Goal: Transaction & Acquisition: Book appointment/travel/reservation

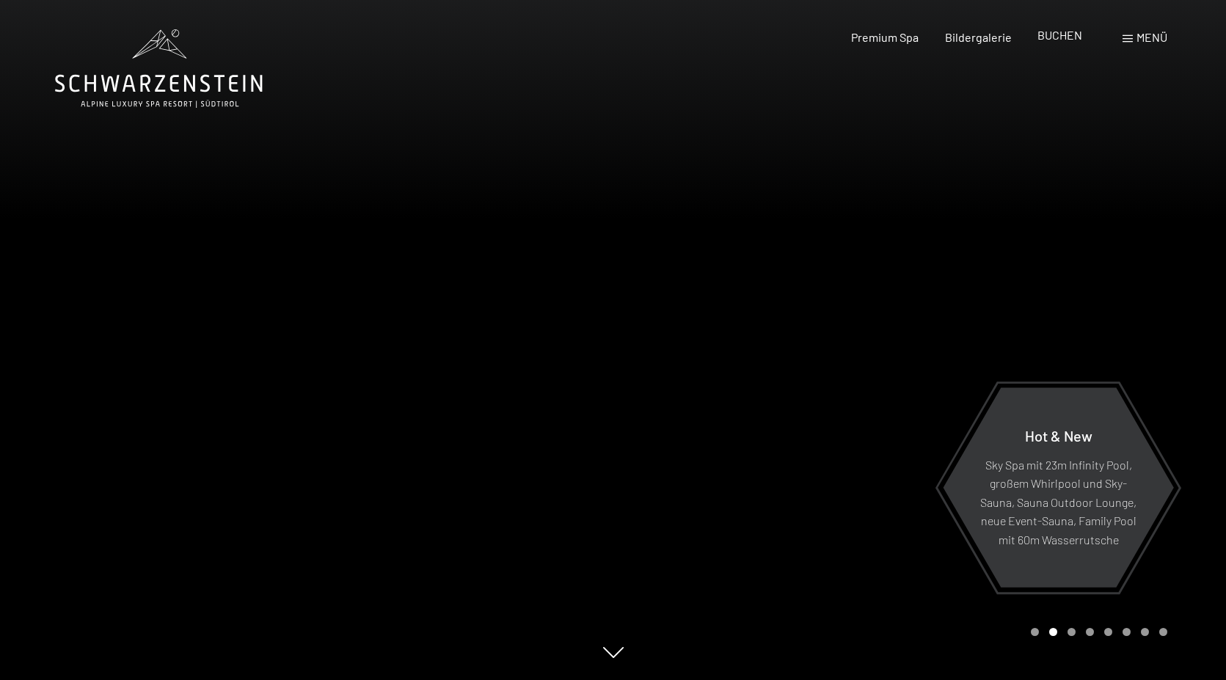
click at [1048, 36] on span "BUCHEN" at bounding box center [1060, 35] width 45 height 14
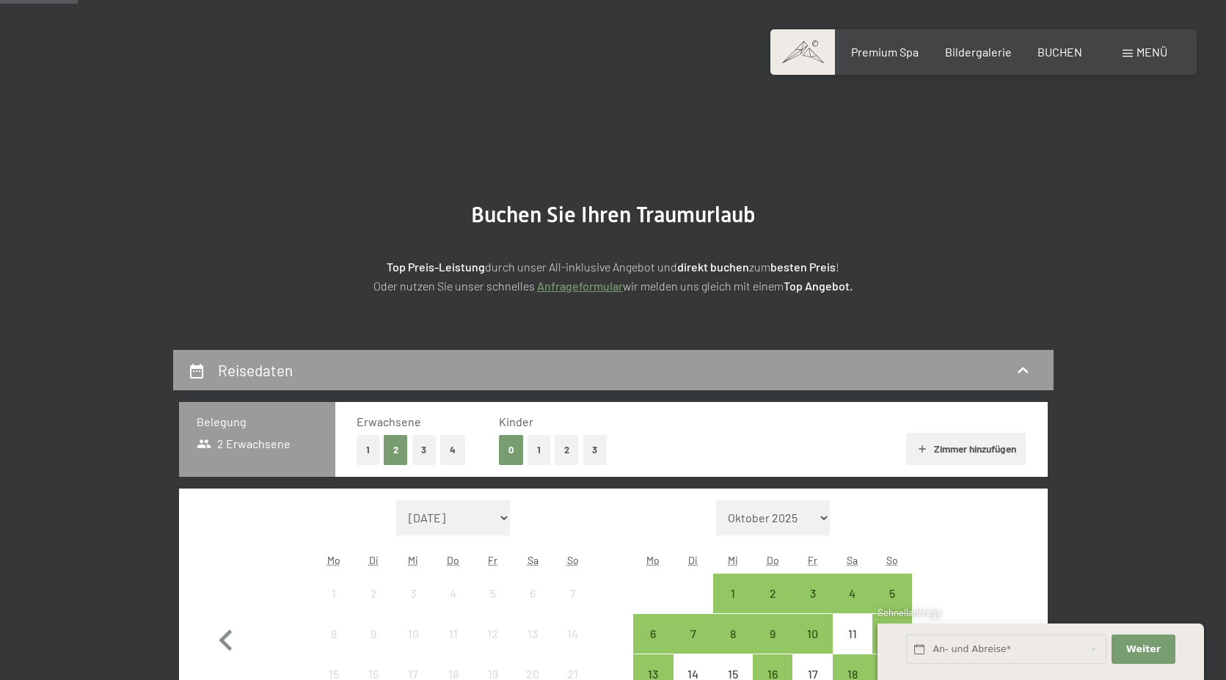
scroll to position [299, 0]
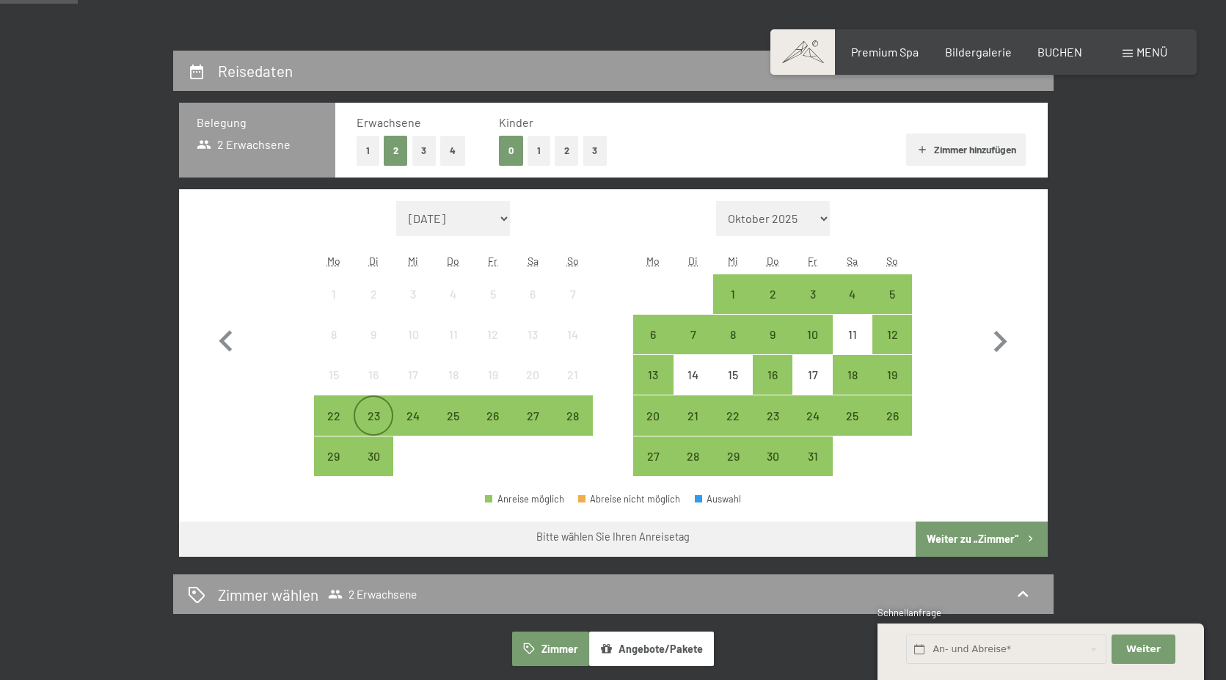
click at [373, 418] on div "23" at bounding box center [373, 428] width 37 height 37
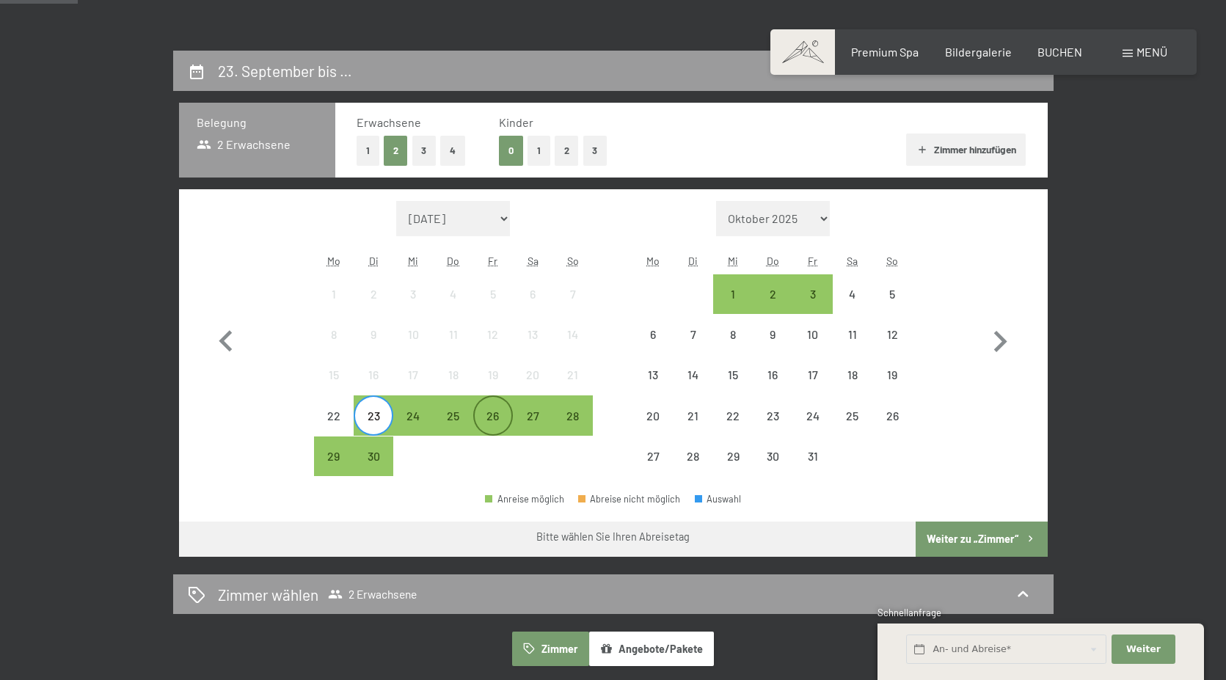
click at [485, 424] on div "26" at bounding box center [493, 428] width 37 height 37
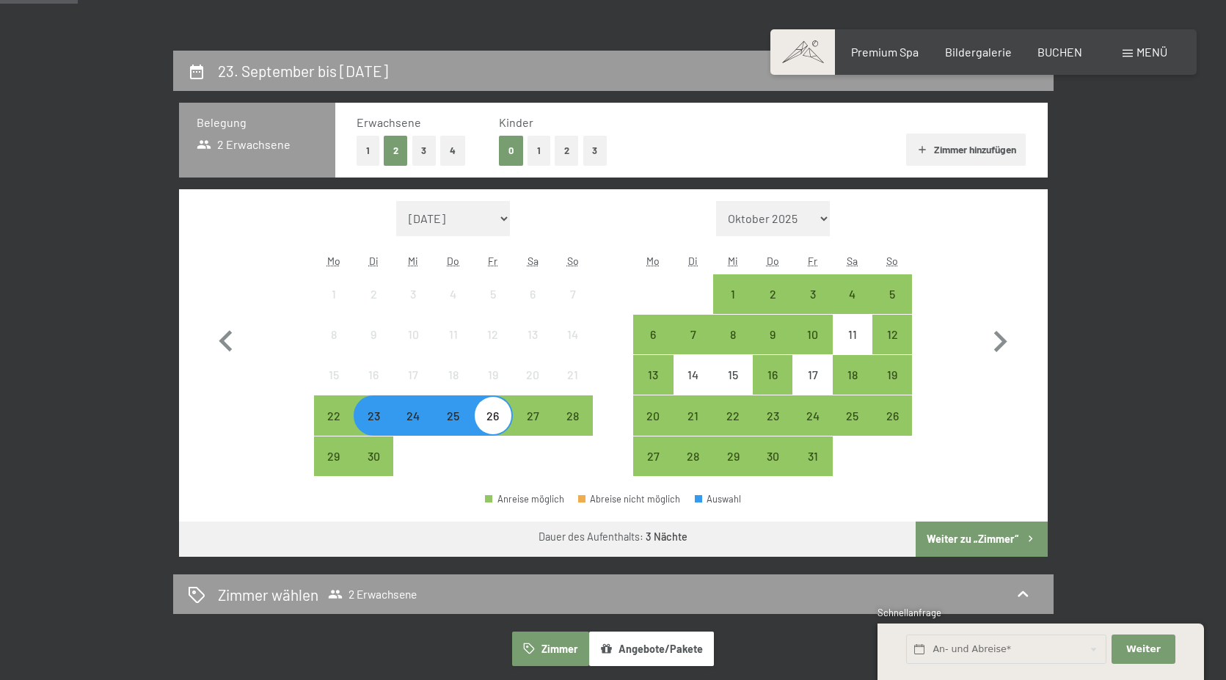
click at [976, 542] on button "Weiter zu „Zimmer“" at bounding box center [981, 539] width 131 height 35
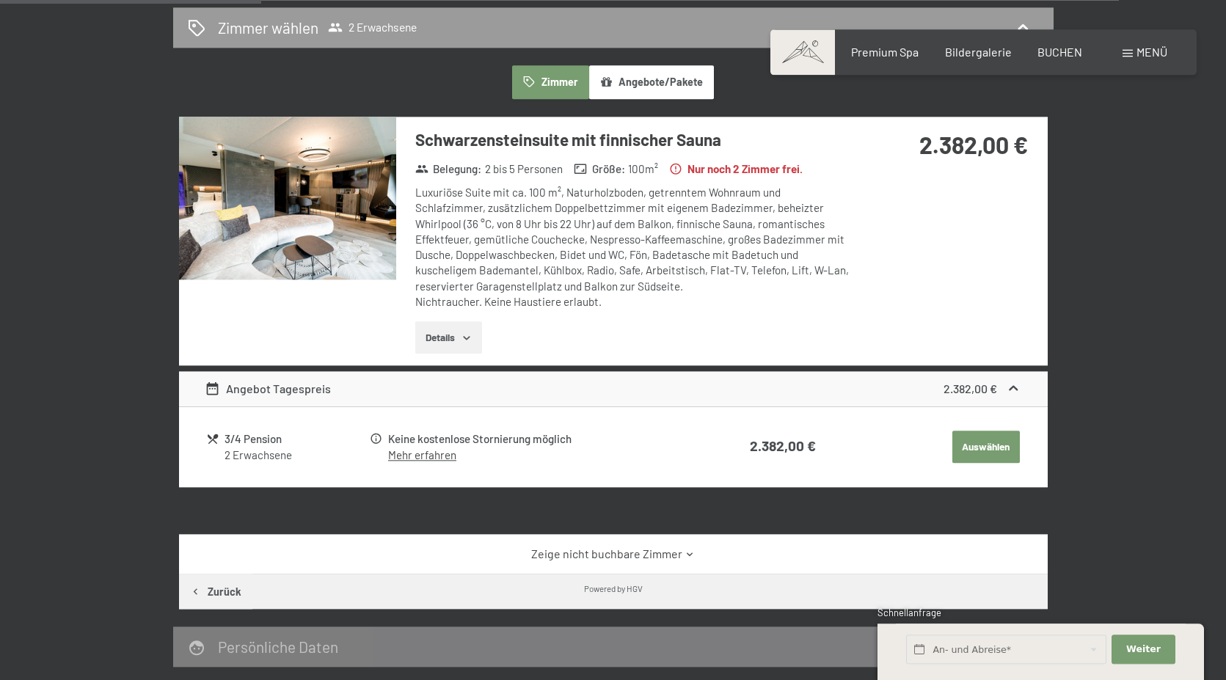
scroll to position [275, 0]
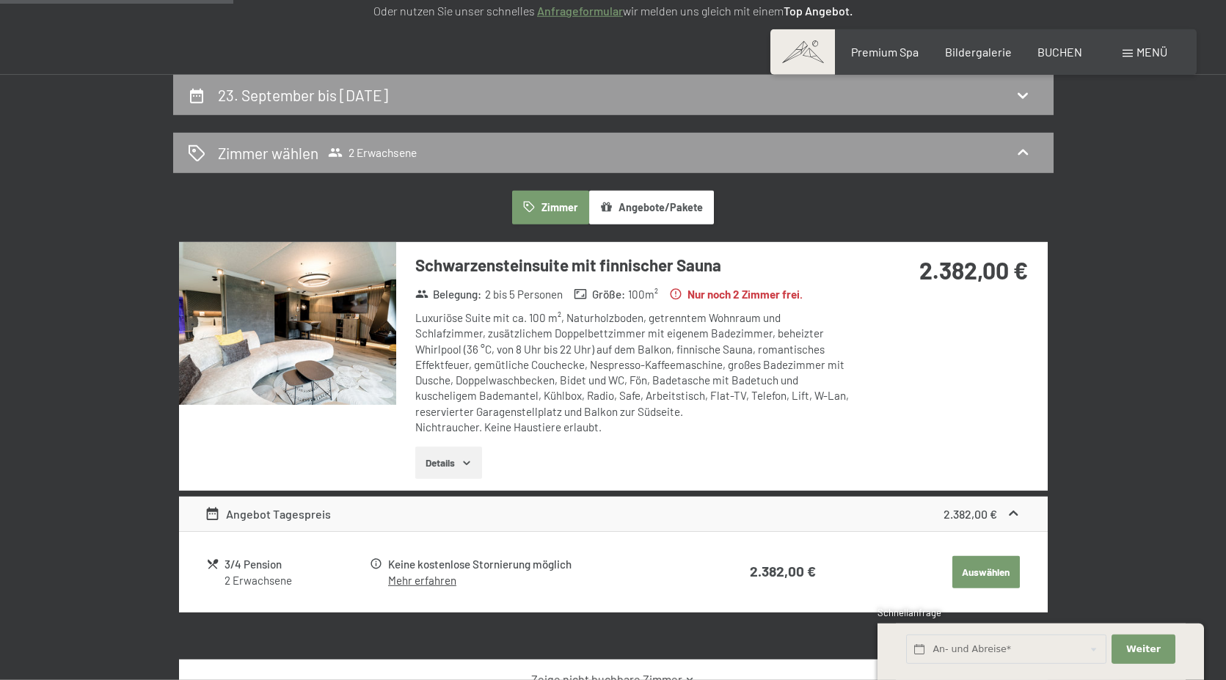
click at [551, 206] on button "Zimmer" at bounding box center [550, 208] width 76 height 34
click at [378, 159] on span "2 Erwachsene" at bounding box center [372, 152] width 89 height 15
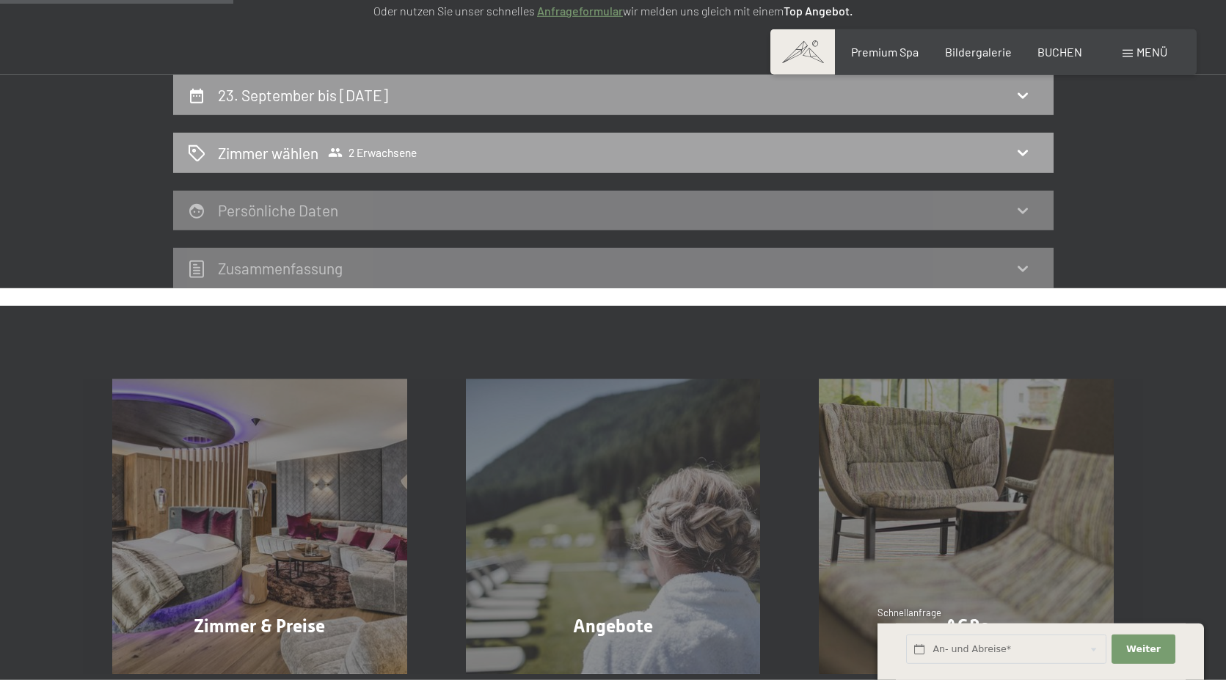
click at [366, 158] on span "2 Erwachsene" at bounding box center [372, 152] width 89 height 15
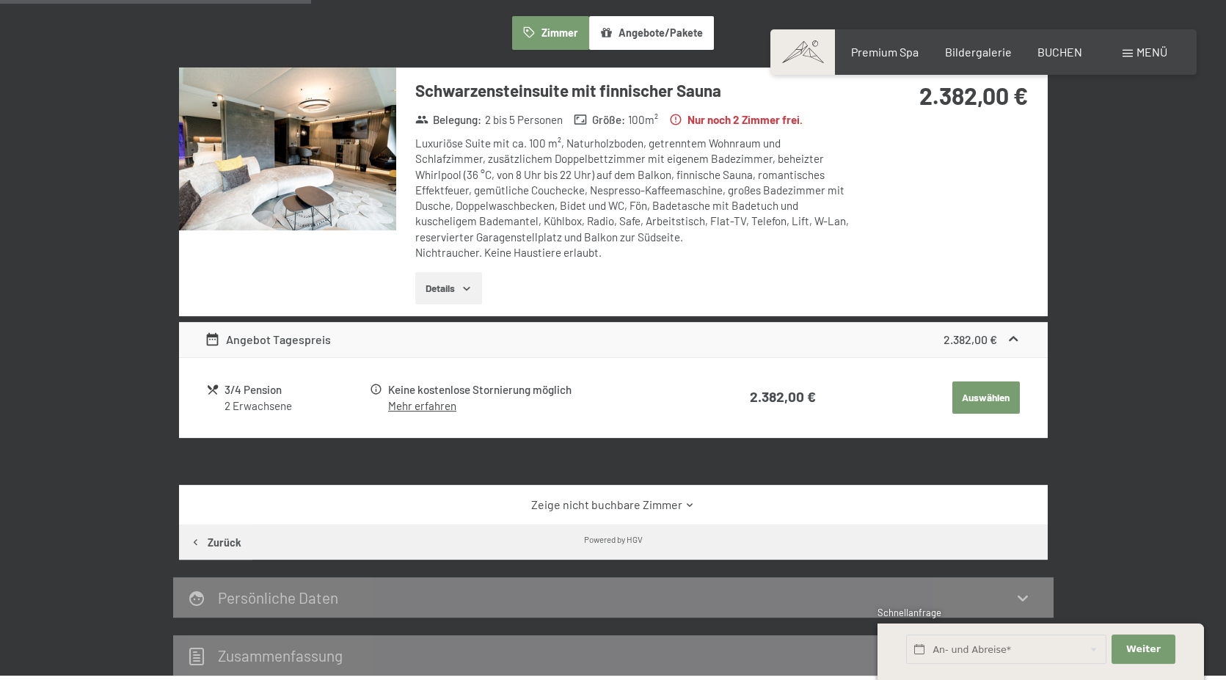
scroll to position [575, 0]
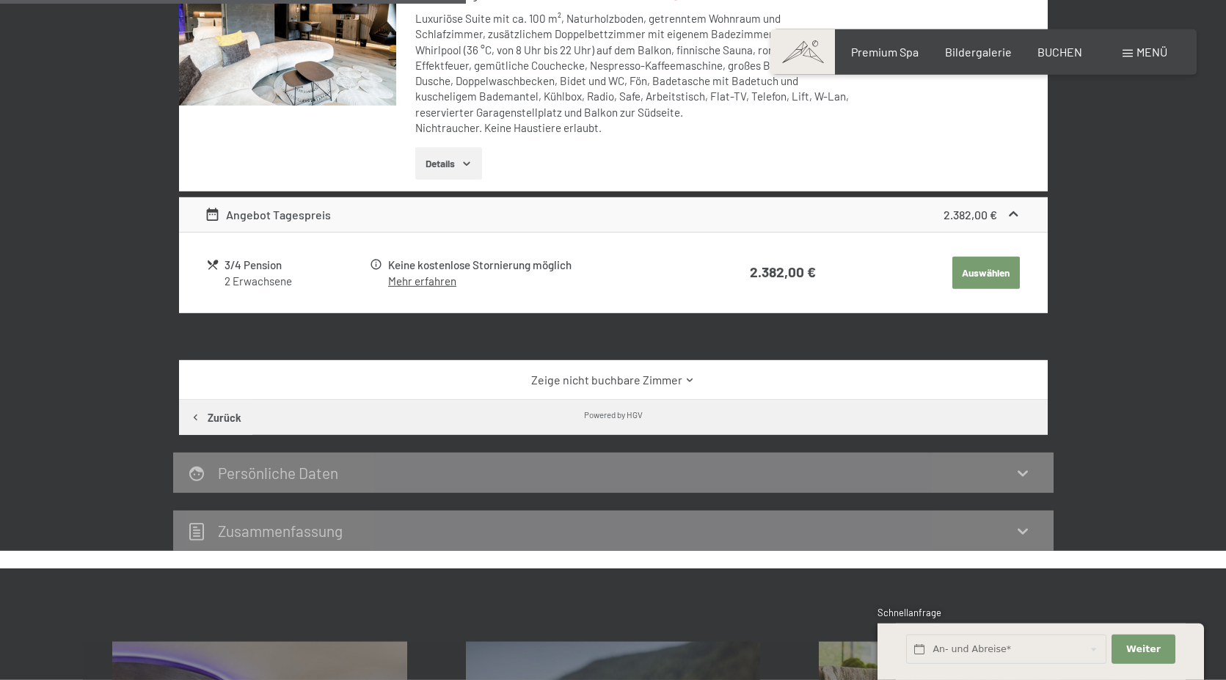
click at [215, 415] on button "Zurück" at bounding box center [215, 417] width 73 height 35
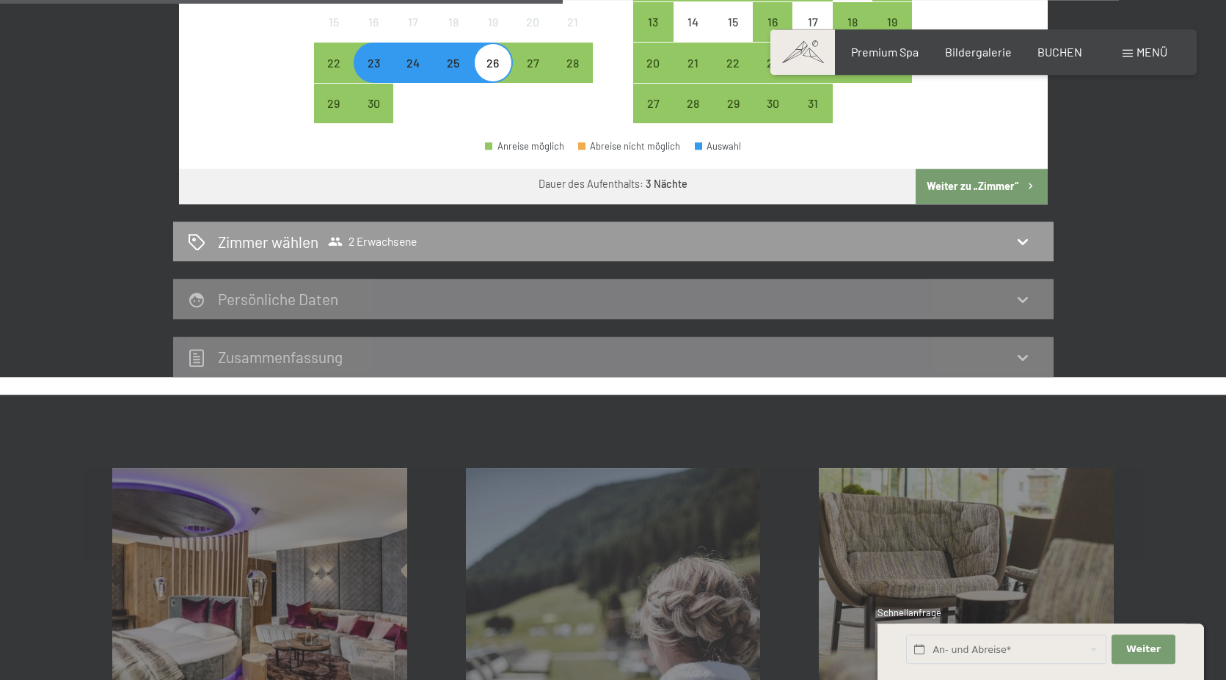
scroll to position [1173, 0]
